Goal: Navigation & Orientation: Find specific page/section

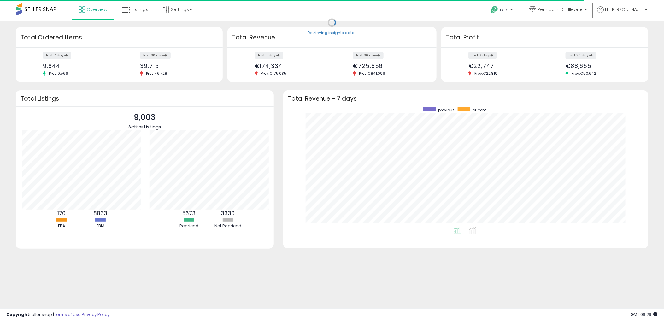
scroll to position [315232, 314999]
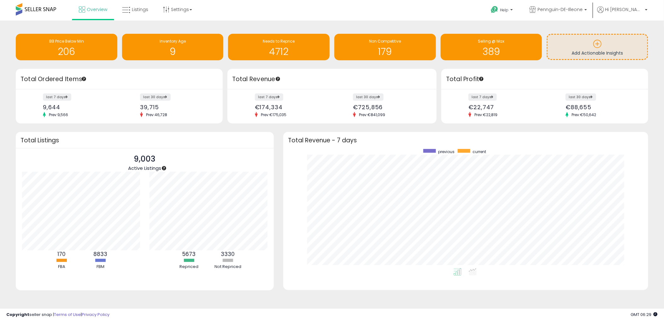
click at [421, 15] on div "Overview Listings Settings" at bounding box center [214, 13] width 439 height 27
click at [135, 11] on span "Listings" at bounding box center [140, 9] width 16 height 6
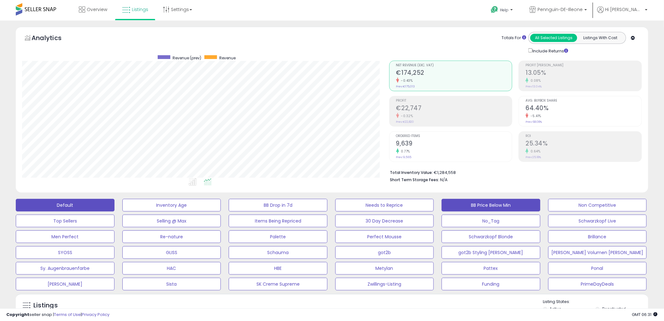
scroll to position [250, 0]
click at [266, 38] on div "Analytics Totals For All Selected Listings Listings With Cost Include Returns" at bounding box center [332, 43] width 620 height 22
